Goal: Task Accomplishment & Management: Manage account settings

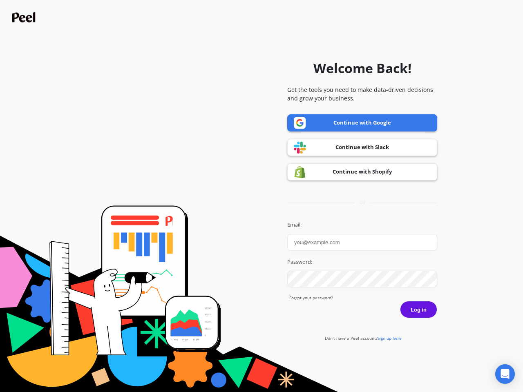
click at [505, 374] on icon "Open Intercom Messenger" at bounding box center [505, 374] width 9 height 10
